Goal: Navigation & Orientation: Find specific page/section

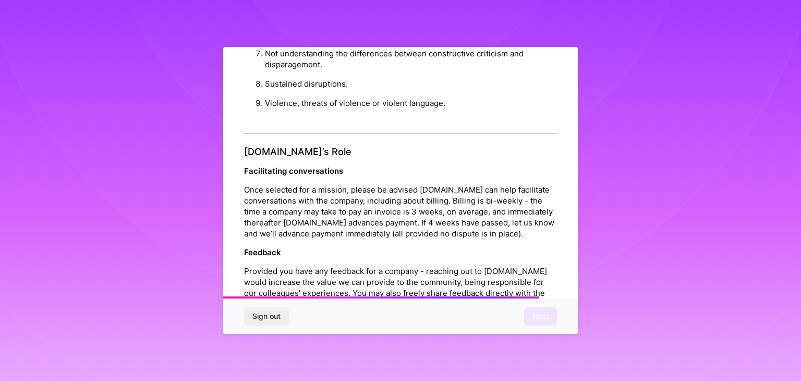
scroll to position [1192, 0]
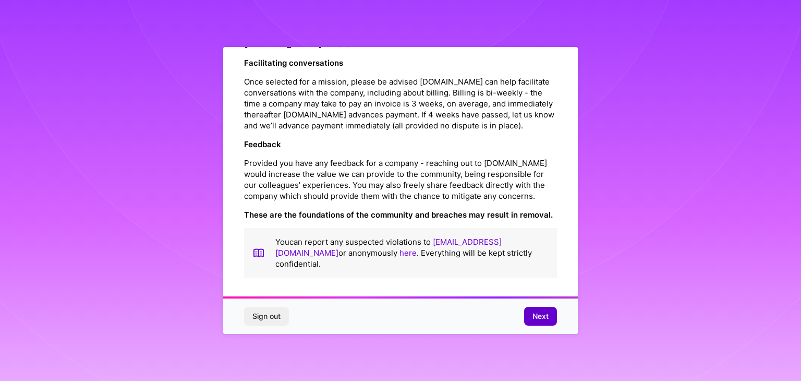
click at [532, 314] on button "Next" at bounding box center [540, 316] width 33 height 19
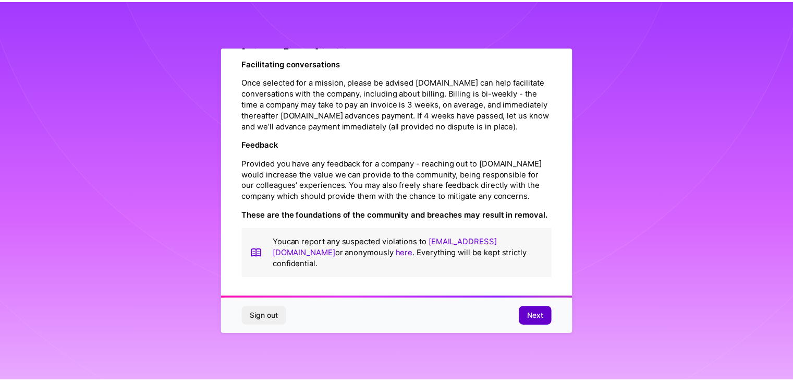
scroll to position [0, 0]
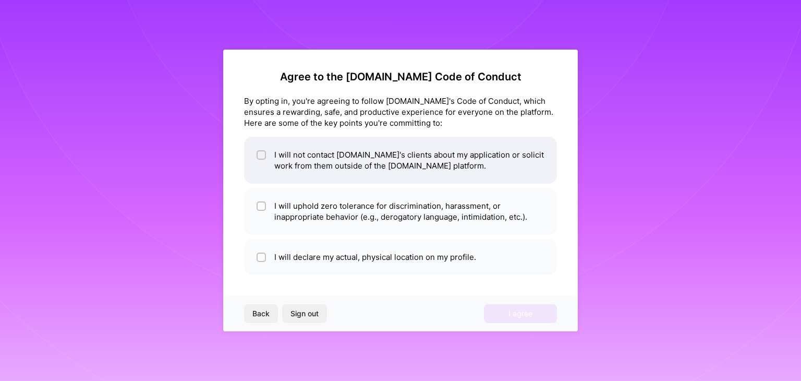
click at [262, 153] on input "checkbox" at bounding box center [262, 155] width 7 height 7
checkbox input "true"
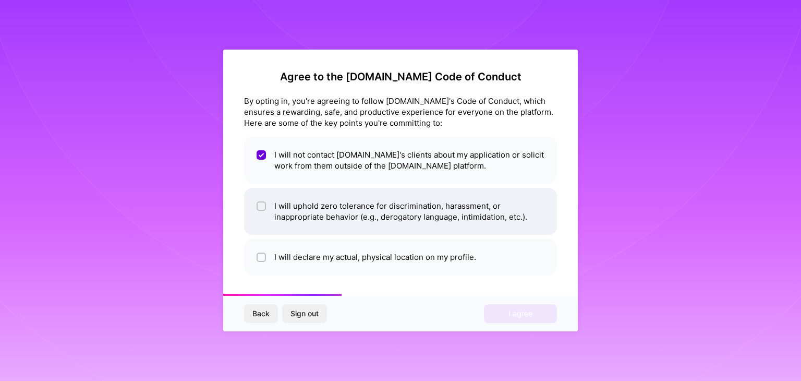
click at [262, 204] on input "checkbox" at bounding box center [262, 206] width 7 height 7
checkbox input "true"
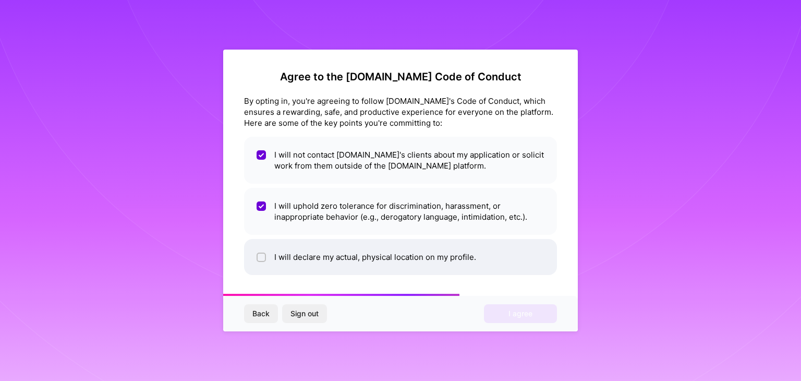
click at [259, 252] on div at bounding box center [261, 256] width 9 height 9
checkbox input "true"
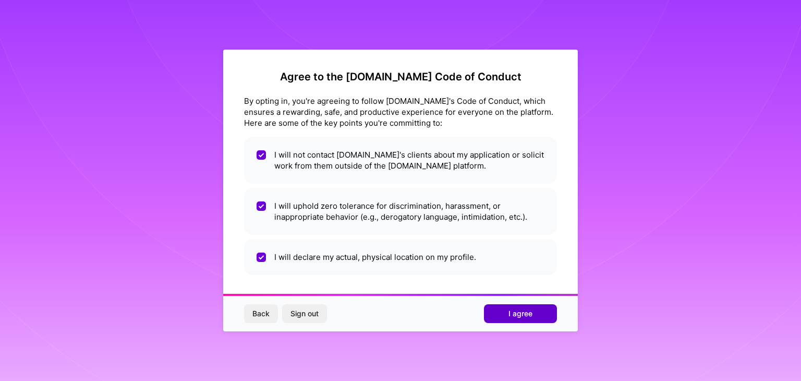
click at [523, 317] on span "I agree" at bounding box center [521, 313] width 24 height 10
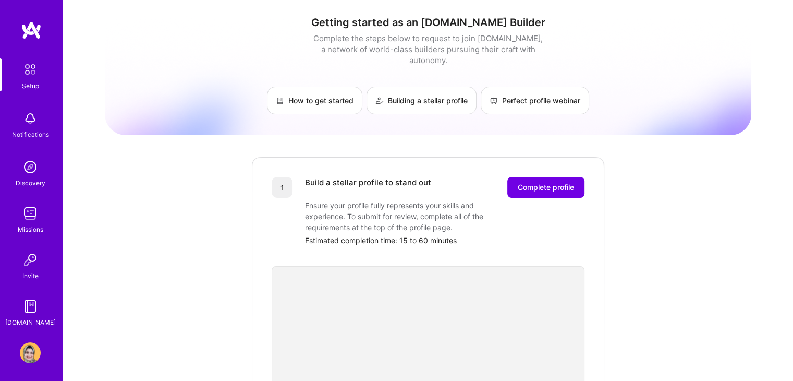
click at [41, 165] on link "Discovery" at bounding box center [30, 173] width 65 height 32
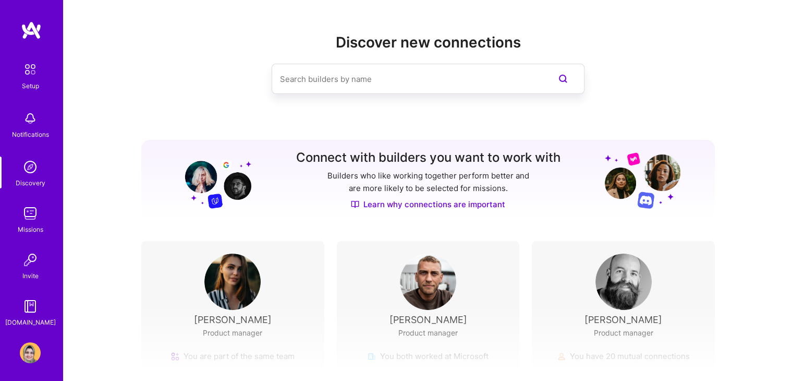
click at [30, 209] on img at bounding box center [30, 213] width 21 height 21
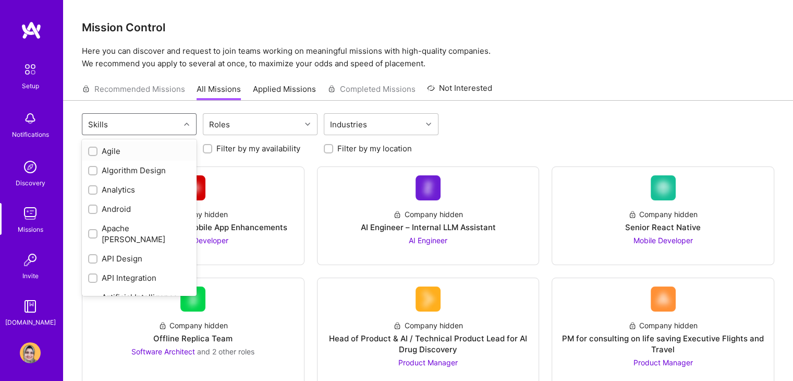
click at [184, 125] on div at bounding box center [188, 124] width 16 height 14
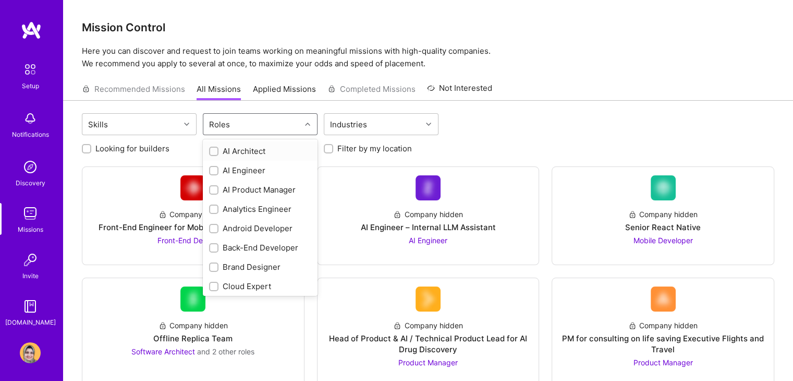
click at [291, 122] on div "Roles" at bounding box center [252, 124] width 98 height 21
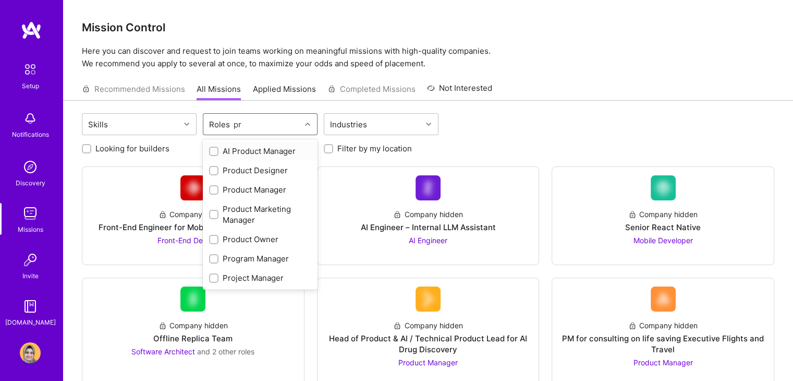
type input "pro"
click at [215, 190] on input "checkbox" at bounding box center [214, 190] width 7 height 7
checkbox input "true"
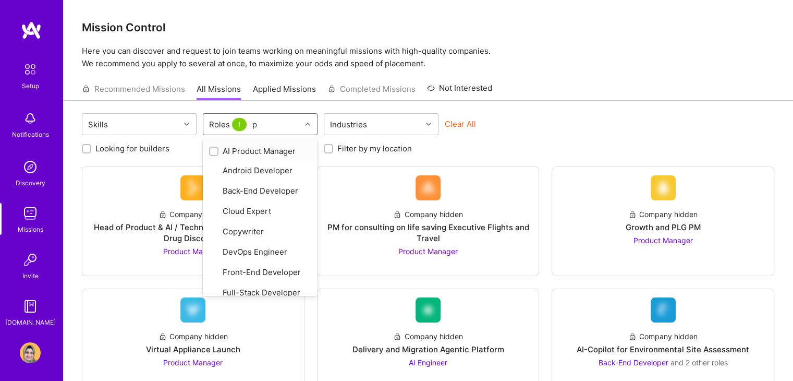
type input "pr"
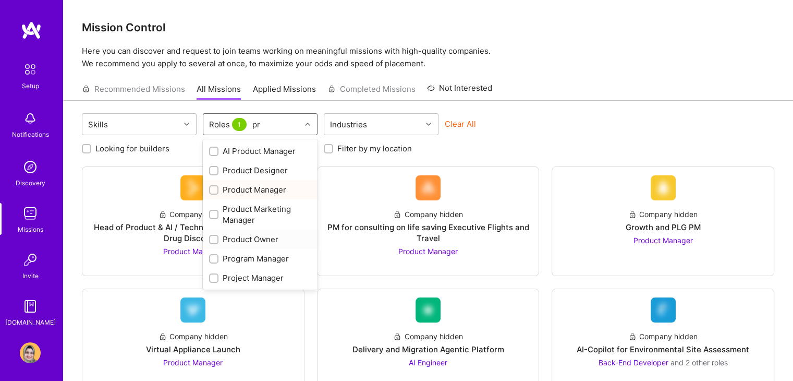
click at [213, 238] on input "checkbox" at bounding box center [214, 239] width 7 height 7
checkbox input "true"
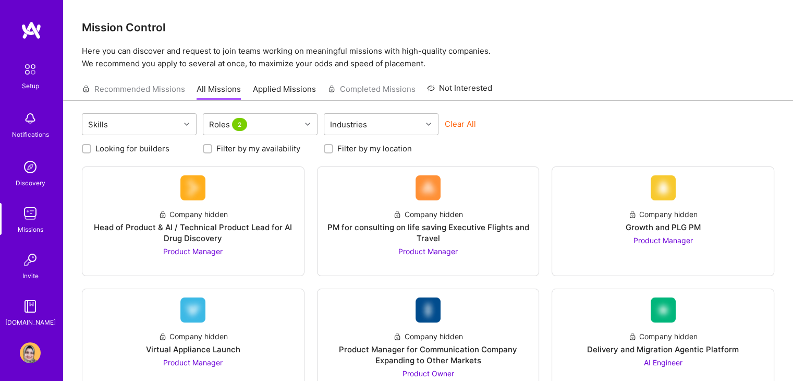
click at [545, 116] on div "Skills Roles 2 Industries Clear All" at bounding box center [428, 125] width 693 height 25
click at [326, 148] on input "Filter by my location" at bounding box center [329, 149] width 7 height 7
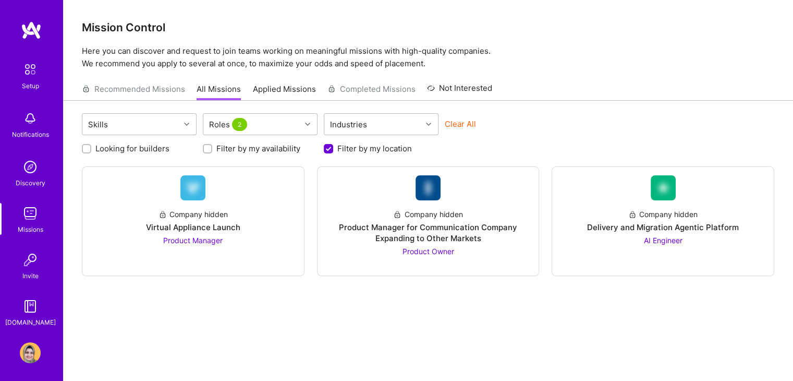
click at [326, 148] on input "Filter by my location" at bounding box center [329, 149] width 9 height 9
checkbox input "false"
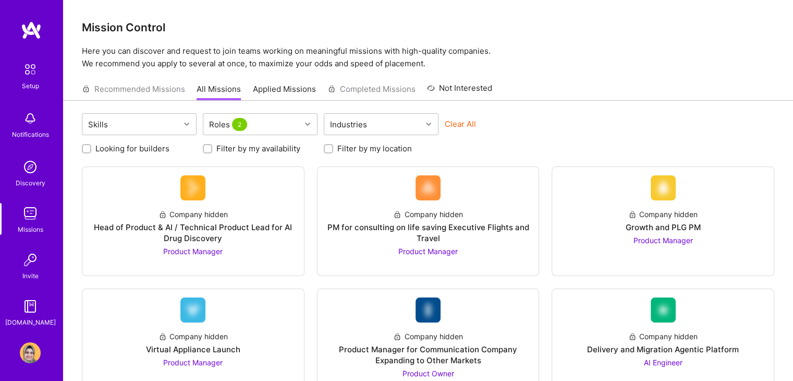
click at [22, 82] on div "Setup" at bounding box center [30, 85] width 17 height 11
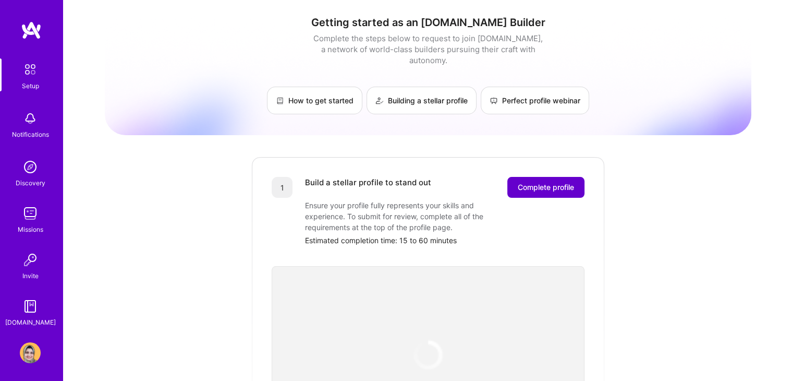
click at [515, 177] on button "Complete profile" at bounding box center [546, 187] width 77 height 21
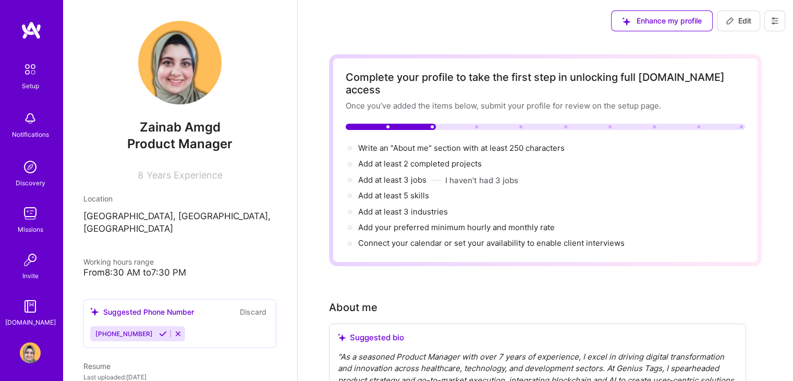
click at [22, 218] on img at bounding box center [30, 213] width 21 height 21
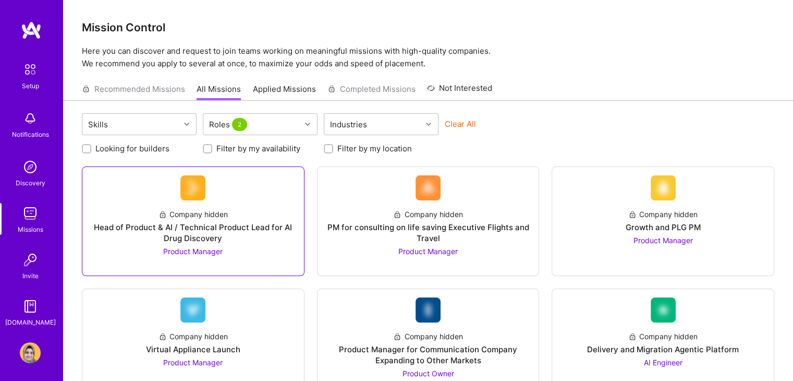
click at [190, 251] on span "Product Manager" at bounding box center [192, 251] width 59 height 9
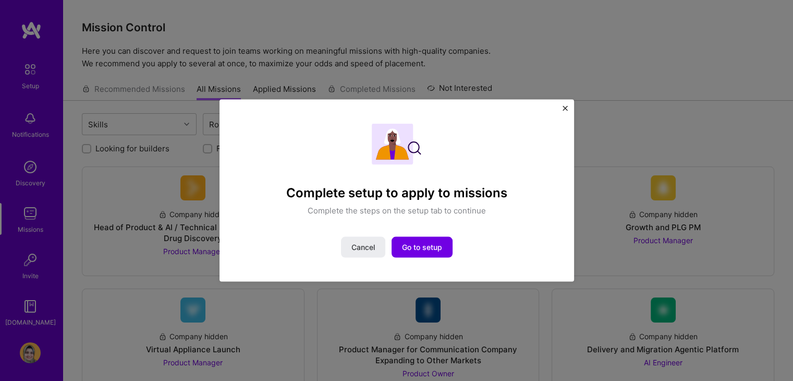
click at [566, 113] on button "Close" at bounding box center [565, 111] width 5 height 11
